Goal: Information Seeking & Learning: Learn about a topic

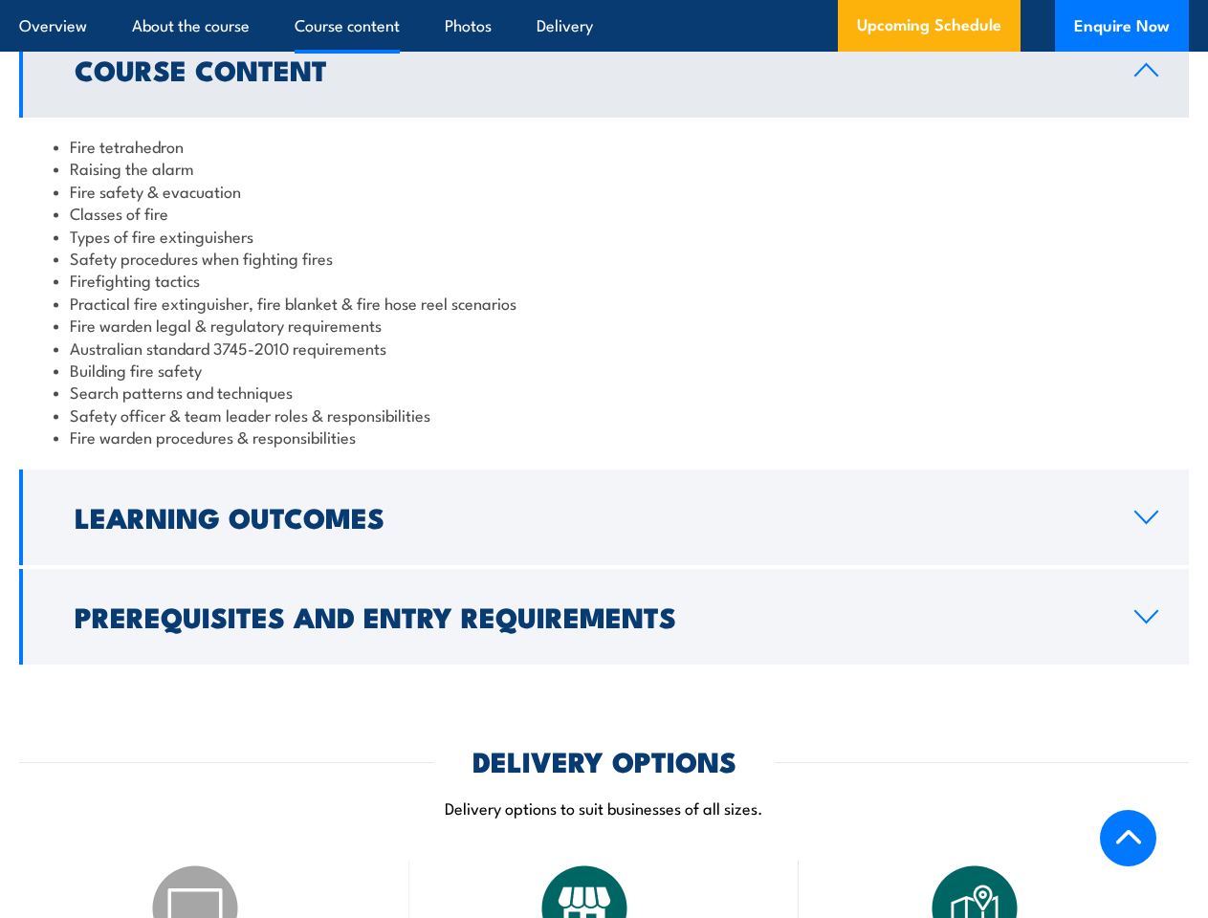
click at [603, 0] on article "Overview About the course Course content Photos Delivery Upcoming Schedule Enqu…" at bounding box center [604, 26] width 1170 height 52
click at [603, 504] on h2 "Learning Outcomes" at bounding box center [589, 516] width 1029 height 25
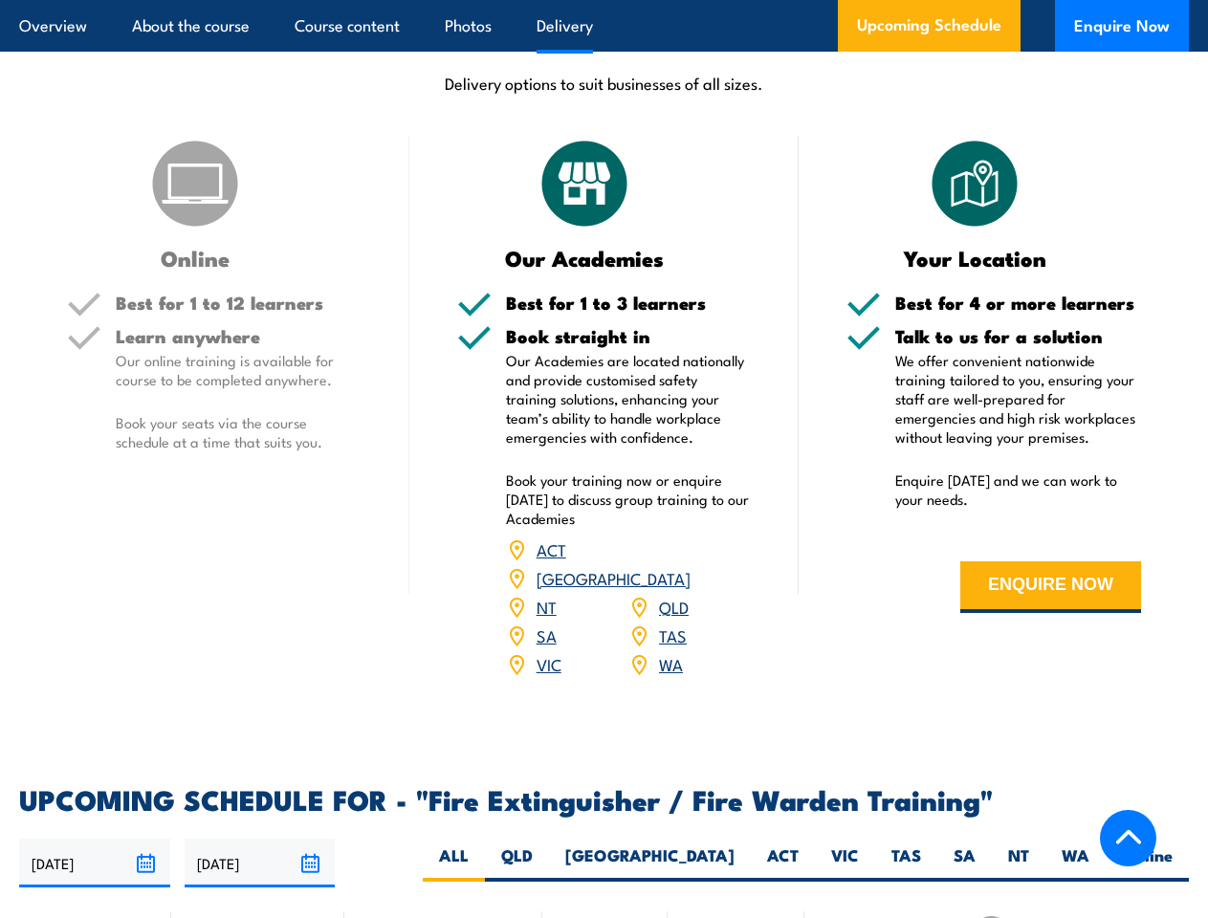
click at [603, 0] on article "Overview About the course Course content Photos Delivery Upcoming Schedule Enqu…" at bounding box center [604, 26] width 1170 height 52
click at [95, 839] on input "[DATE]" at bounding box center [94, 863] width 151 height 49
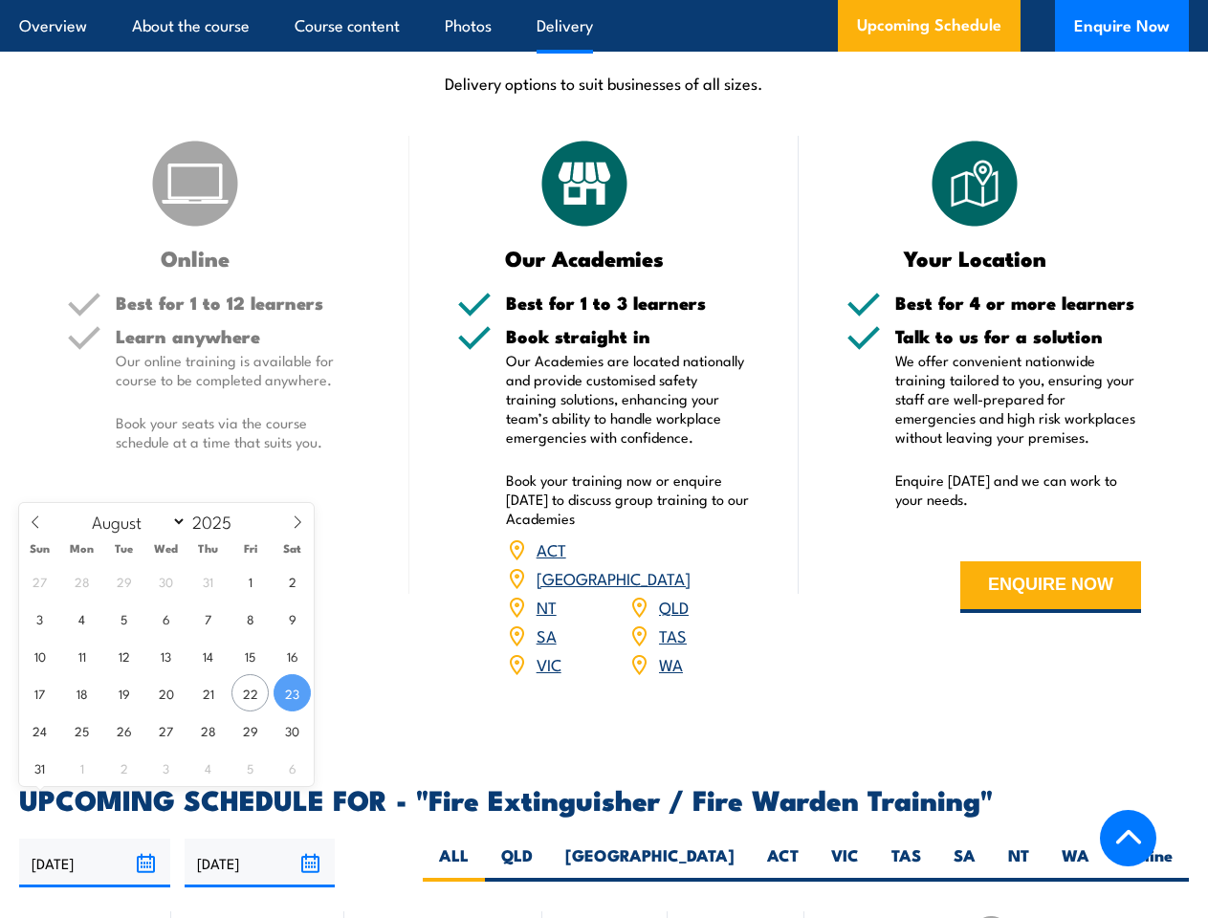
click at [260, 839] on input "[DATE]" at bounding box center [260, 863] width 151 height 49
